Goal: Obtain resource: Obtain resource

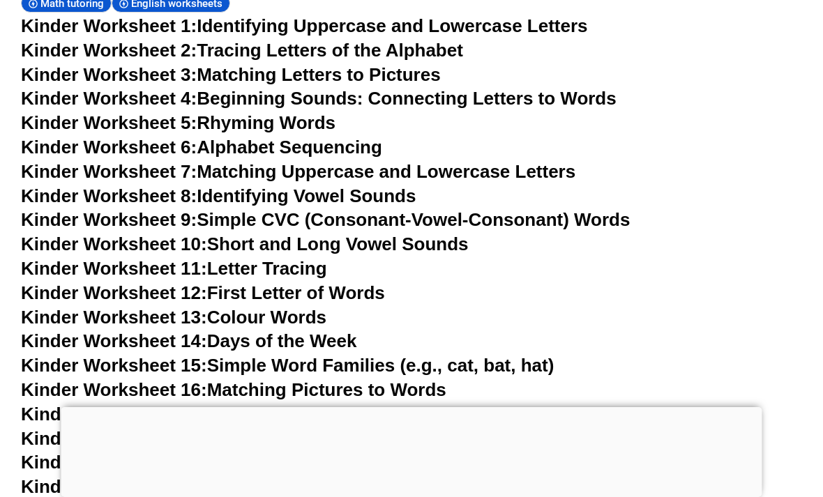
scroll to position [525, 0]
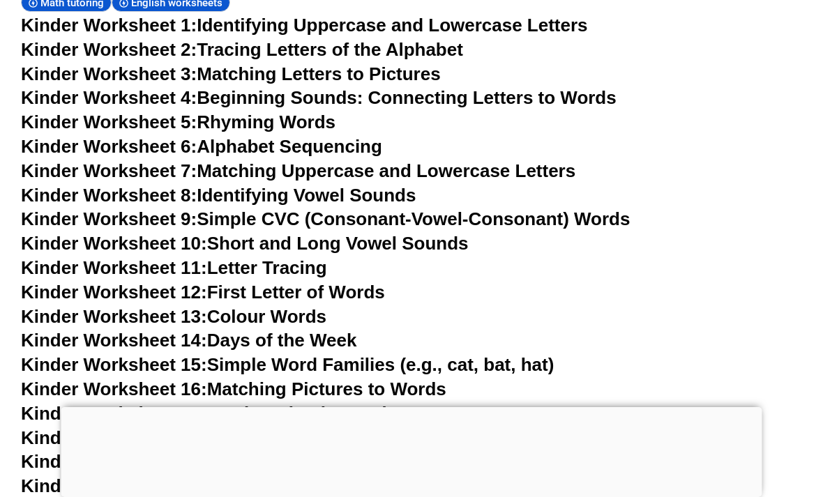
click at [419, 407] on div at bounding box center [411, 407] width 701 height 0
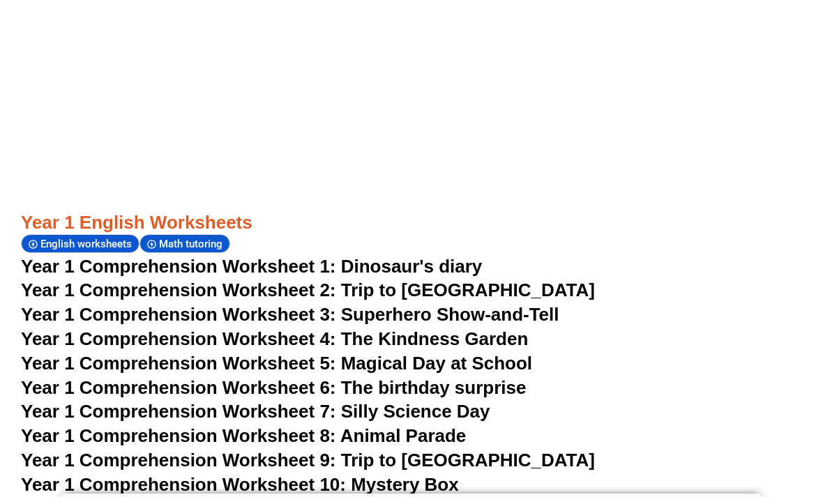
scroll to position [1539, 0]
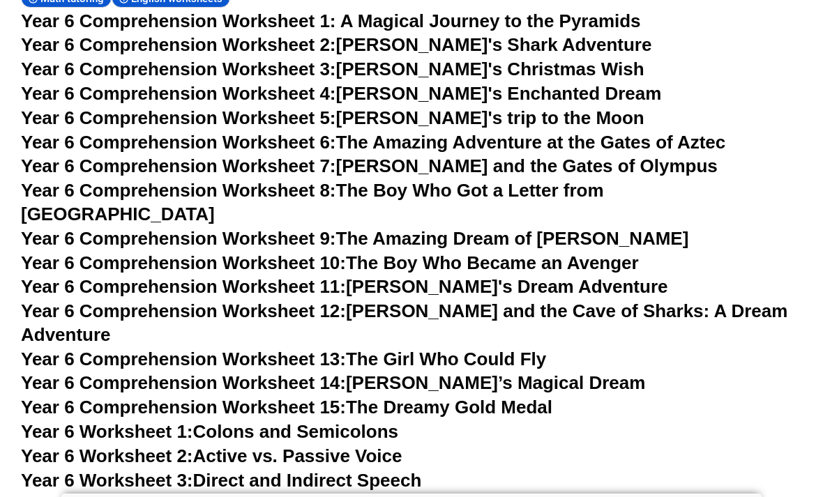
scroll to position [7763, 0]
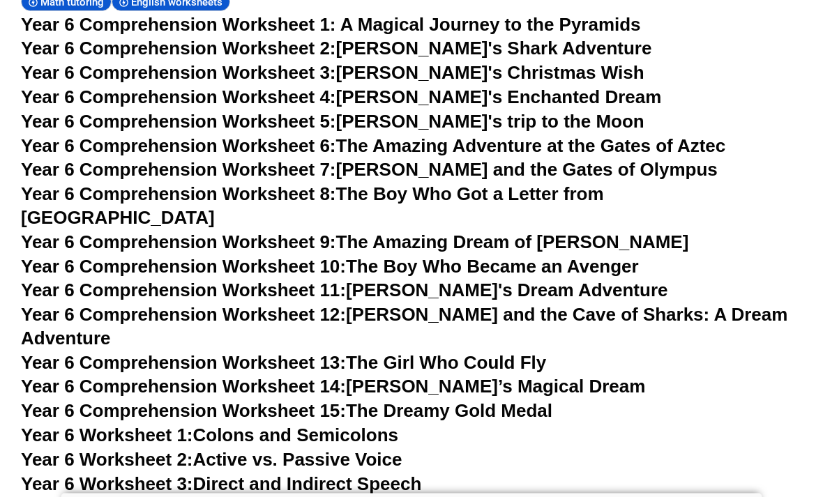
click at [164, 426] on span "Year 6 Worksheet 1:" at bounding box center [107, 436] width 172 height 21
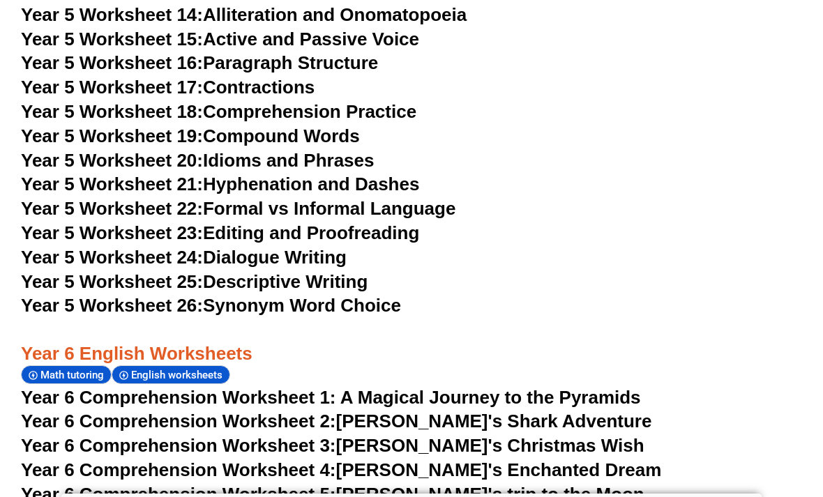
scroll to position [7375, 0]
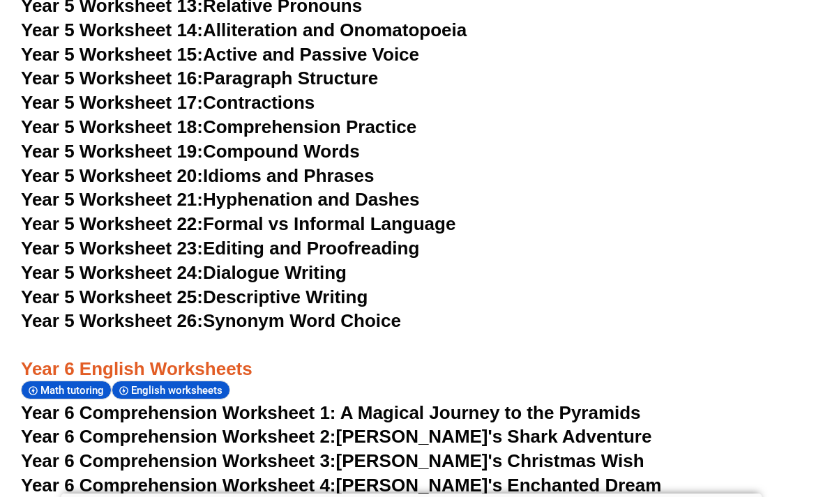
click at [36, 451] on span "Year 6 Comprehension Worksheet 3:" at bounding box center [178, 461] width 315 height 21
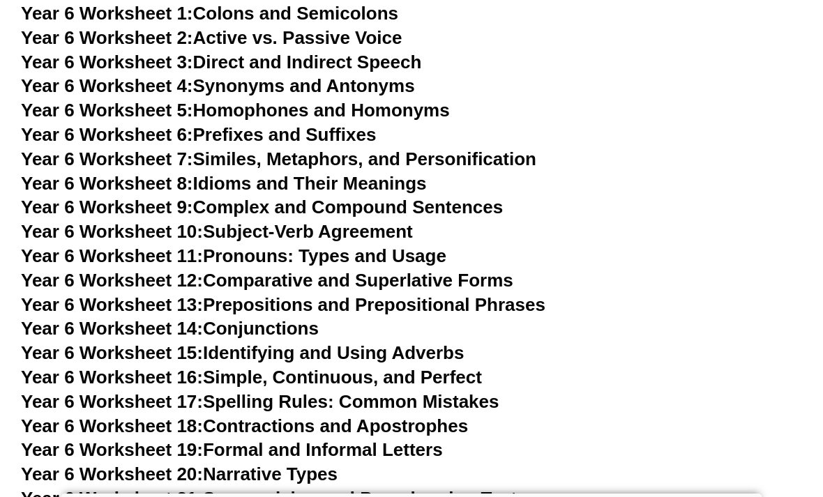
scroll to position [8190, 0]
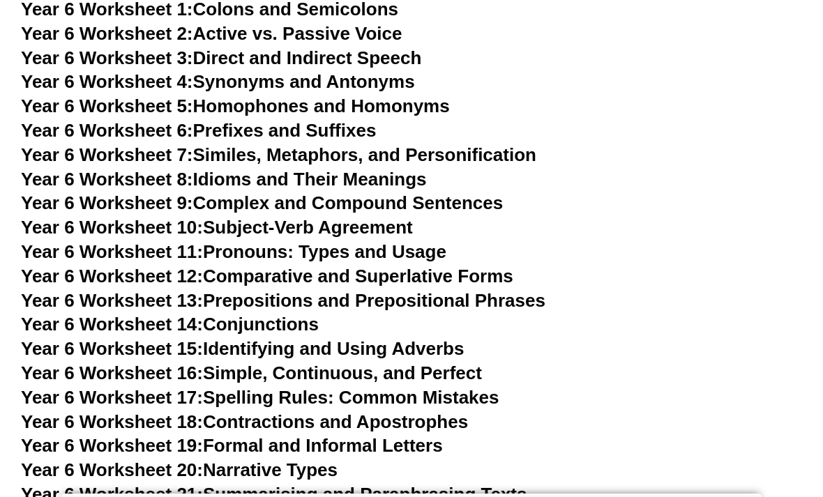
click at [126, 484] on span "Year 6 Worksheet 21:" at bounding box center [112, 494] width 182 height 21
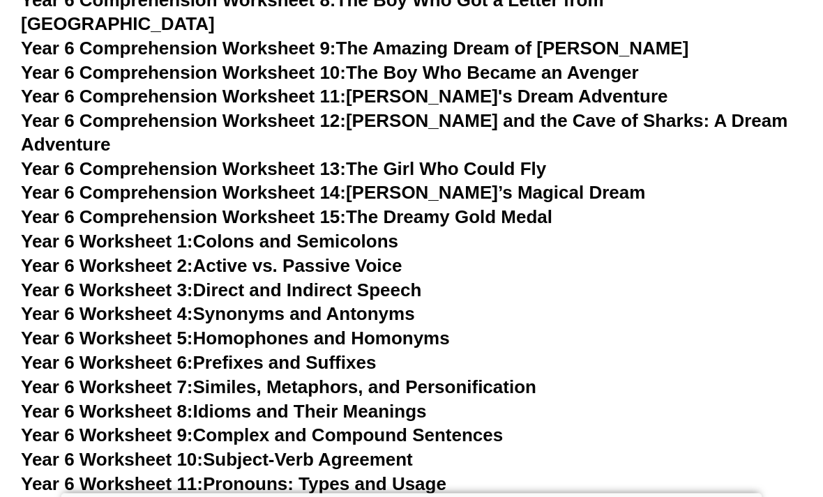
scroll to position [7963, 0]
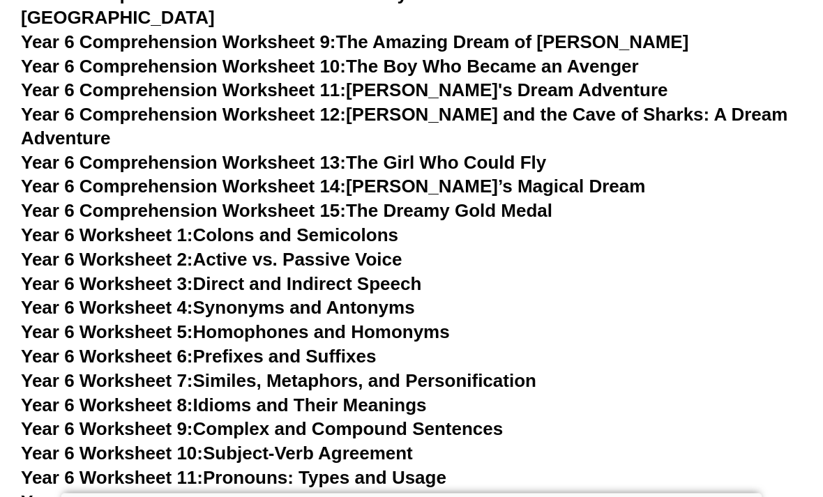
click at [96, 322] on span "Year 6 Worksheet 5:" at bounding box center [107, 332] width 172 height 21
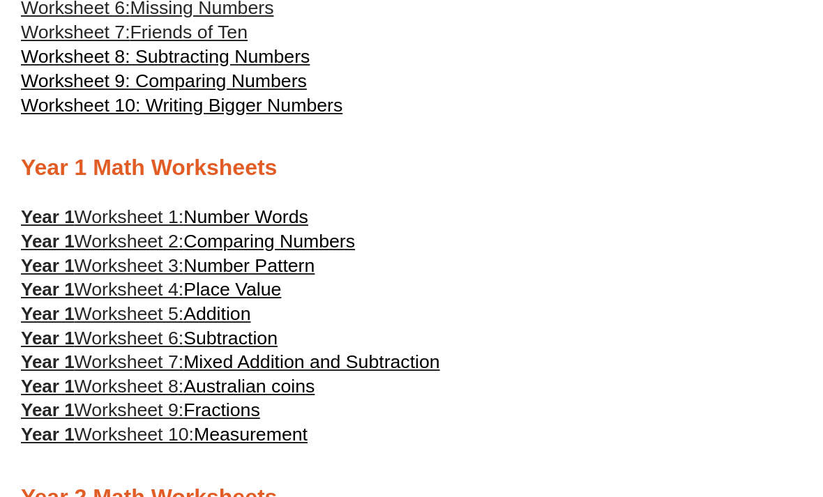
scroll to position [573, 0]
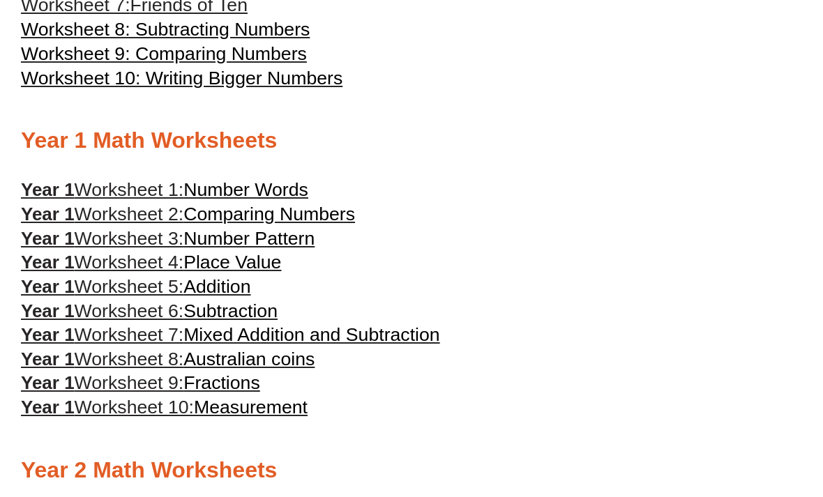
click at [301, 186] on span "Number Words" at bounding box center [245, 189] width 125 height 21
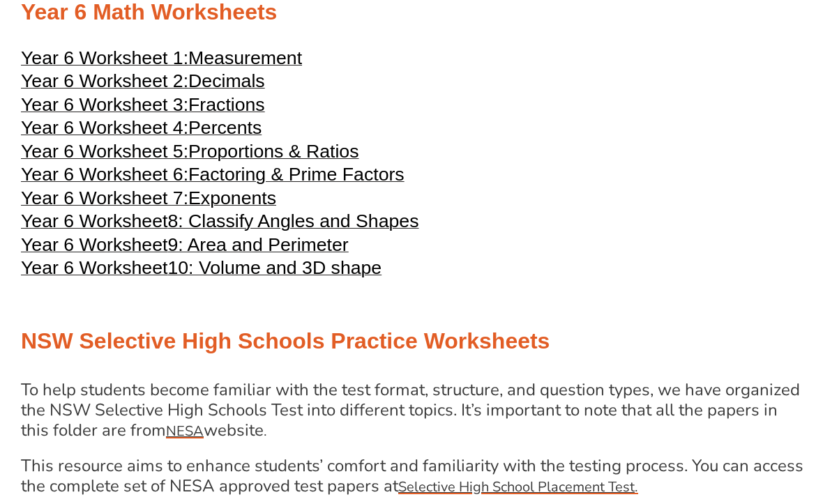
scroll to position [2322, 0]
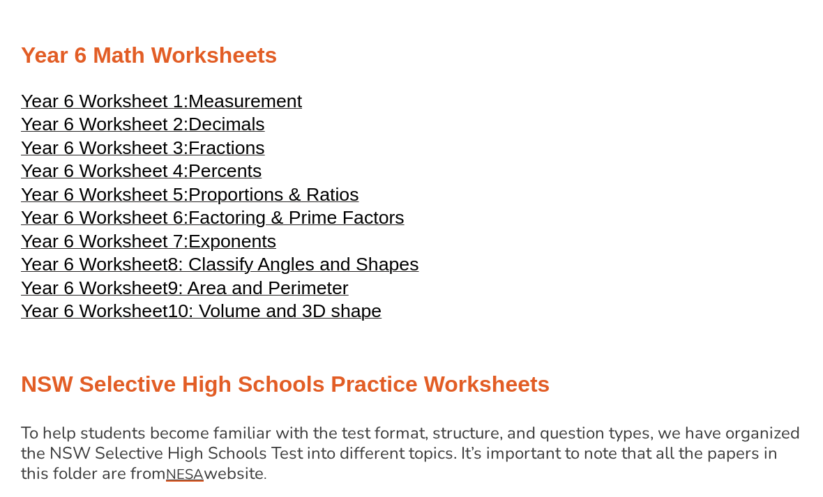
click at [163, 182] on span "Year 6 Worksheet 4:" at bounding box center [104, 171] width 167 height 21
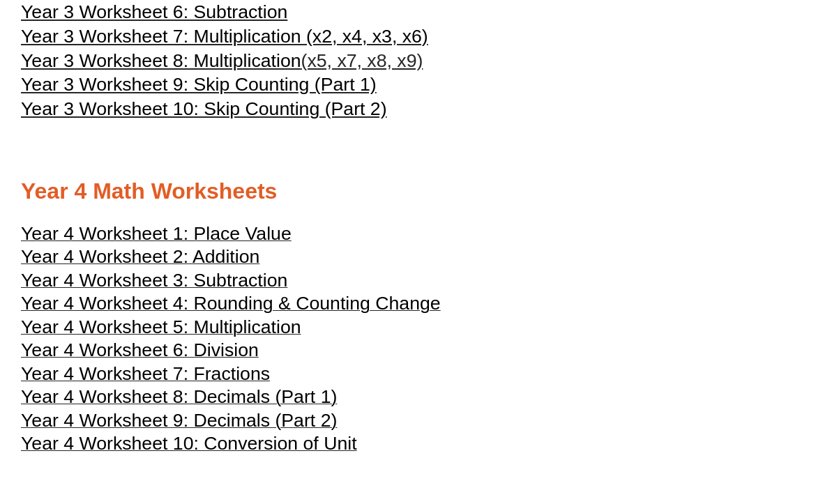
scroll to position [1531, 0]
click at [153, 267] on span "Year 4 Worksheet 2: Addition" at bounding box center [140, 257] width 239 height 21
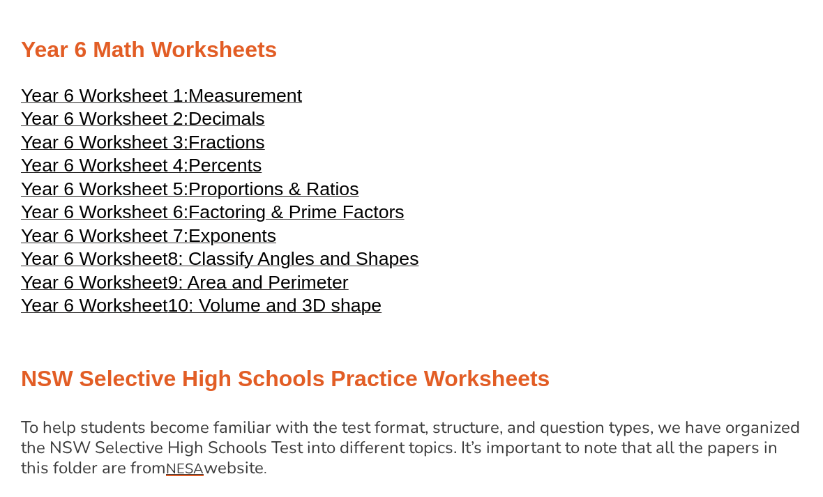
scroll to position [2297, 0]
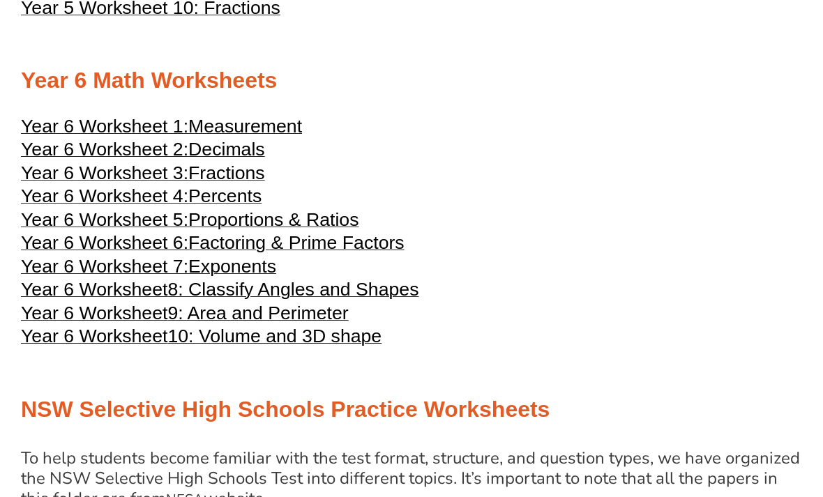
click at [55, 132] on span "Year 6 Worksheet 1:" at bounding box center [104, 126] width 167 height 21
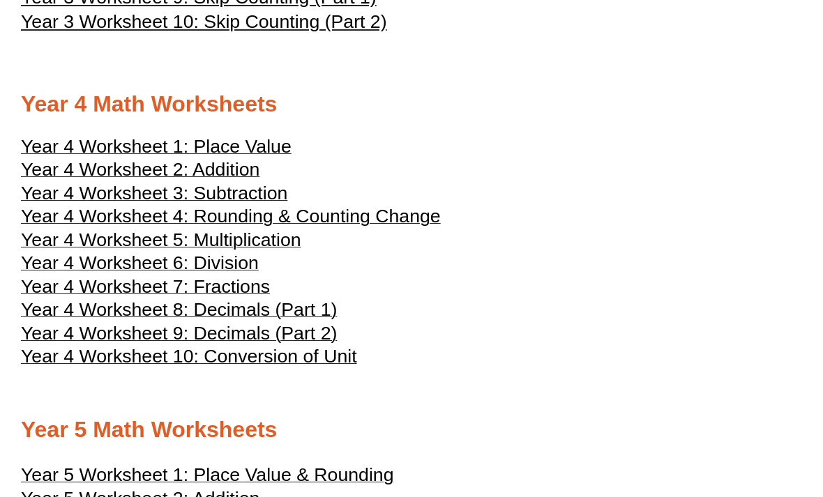
scroll to position [1619, 0]
click at [230, 169] on span "Year 4 Worksheet 2: Addition" at bounding box center [140, 170] width 239 height 21
